Goal: Transaction & Acquisition: Purchase product/service

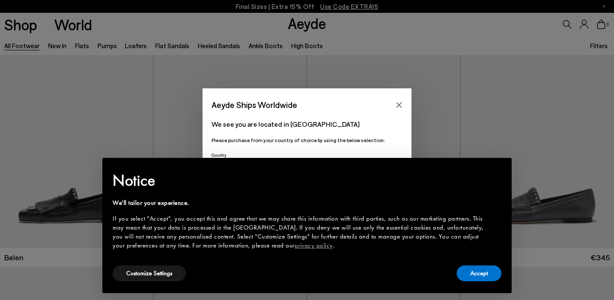
scroll to position [4, 0]
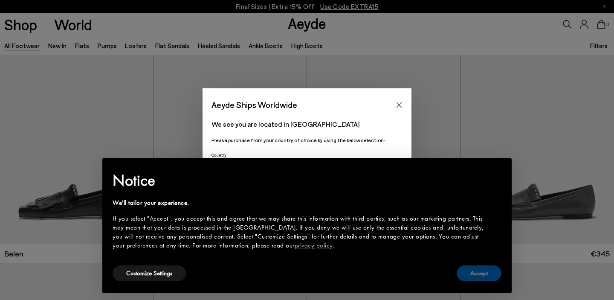
click at [477, 271] on button "Accept" at bounding box center [479, 273] width 45 height 16
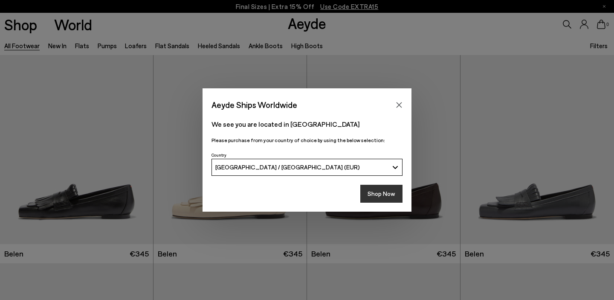
click at [373, 196] on button "Shop Now" at bounding box center [382, 194] width 42 height 18
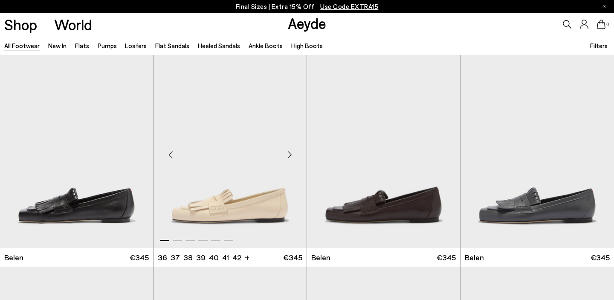
click at [274, 215] on img "1 / 6" at bounding box center [230, 151] width 153 height 192
click at [398, 186] on img "1 / 6" at bounding box center [383, 151] width 153 height 192
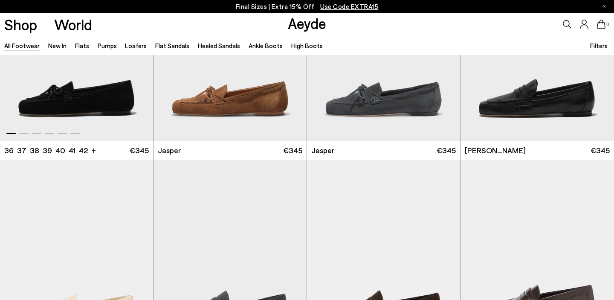
scroll to position [397, 0]
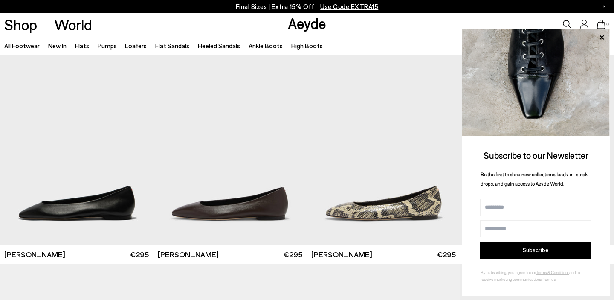
scroll to position [1286, 0]
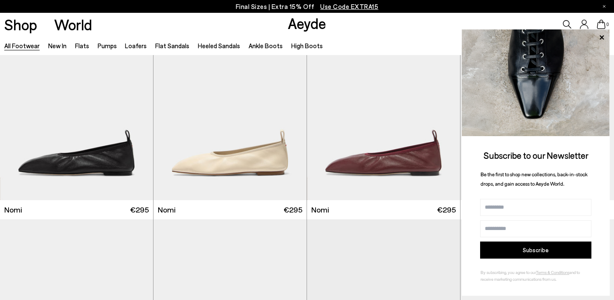
scroll to position [1980, 0]
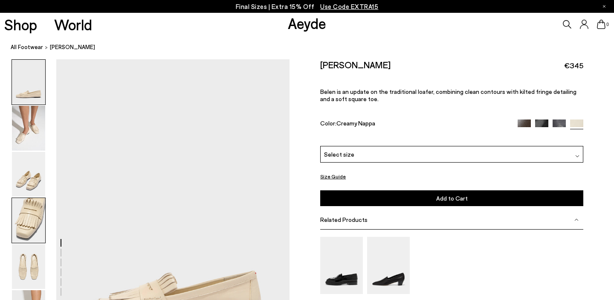
click at [23, 222] on img at bounding box center [28, 220] width 33 height 45
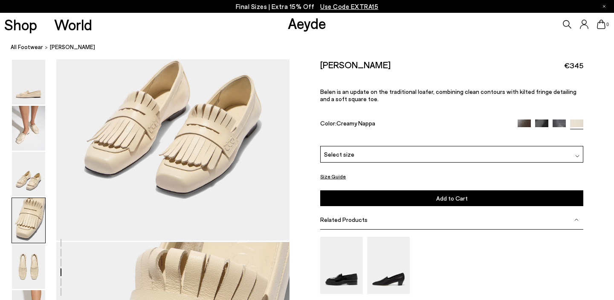
scroll to position [938, 0]
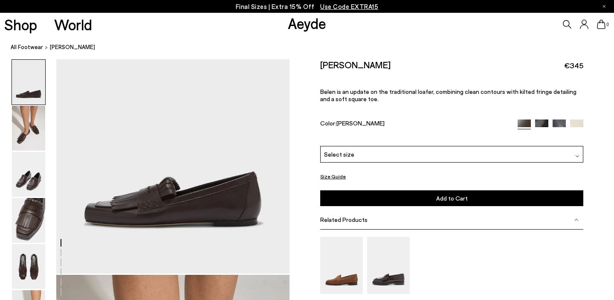
scroll to position [100, 0]
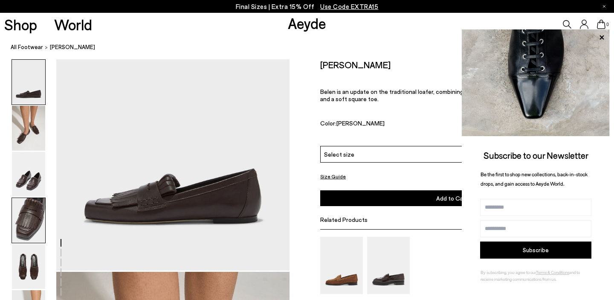
click at [37, 224] on img at bounding box center [28, 220] width 33 height 45
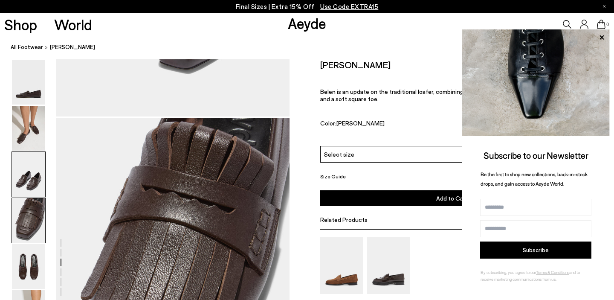
scroll to position [938, 0]
